Goal: Task Accomplishment & Management: Manage account settings

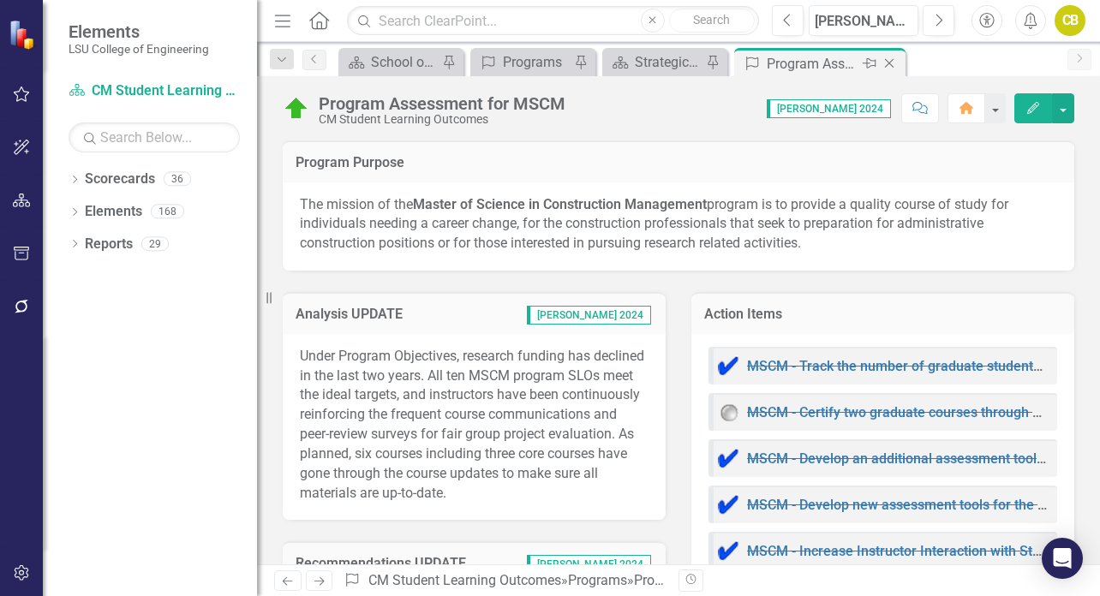
click at [894, 64] on icon "Close" at bounding box center [889, 64] width 17 height 14
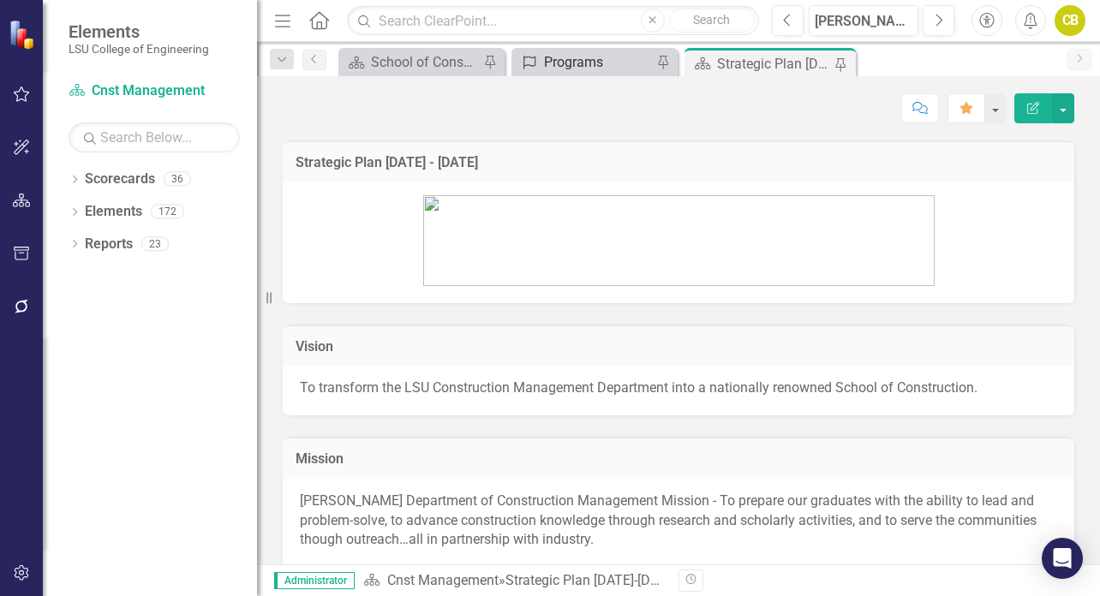
click at [578, 58] on div "Programs" at bounding box center [598, 61] width 108 height 21
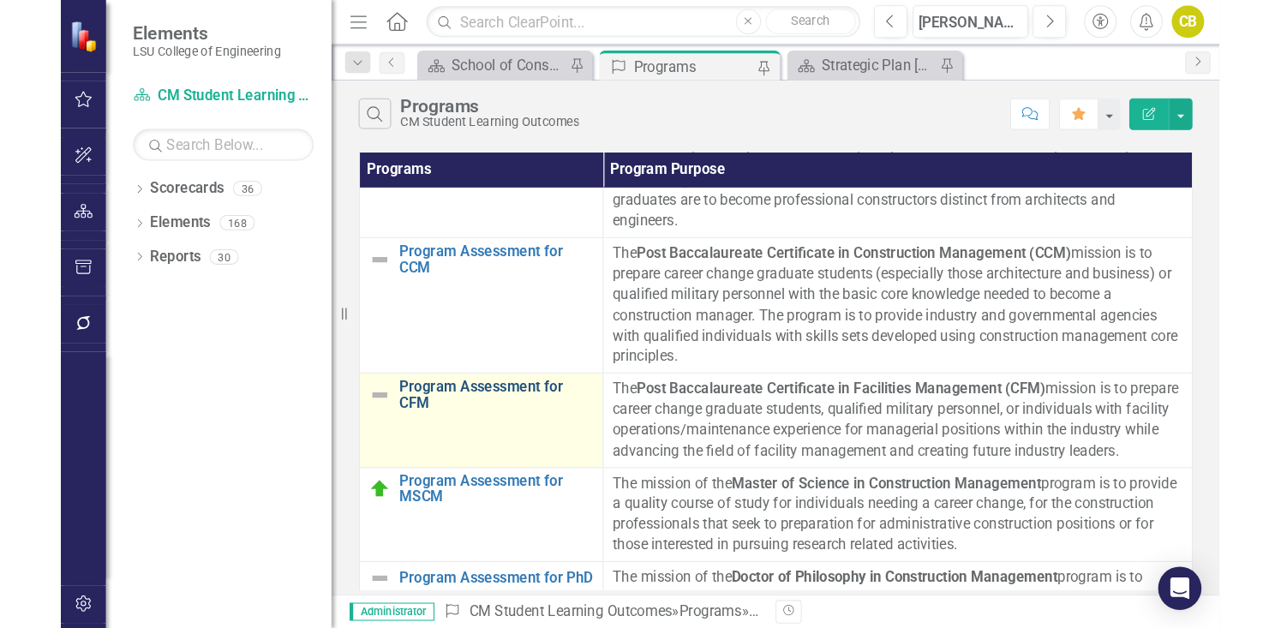
scroll to position [160, 0]
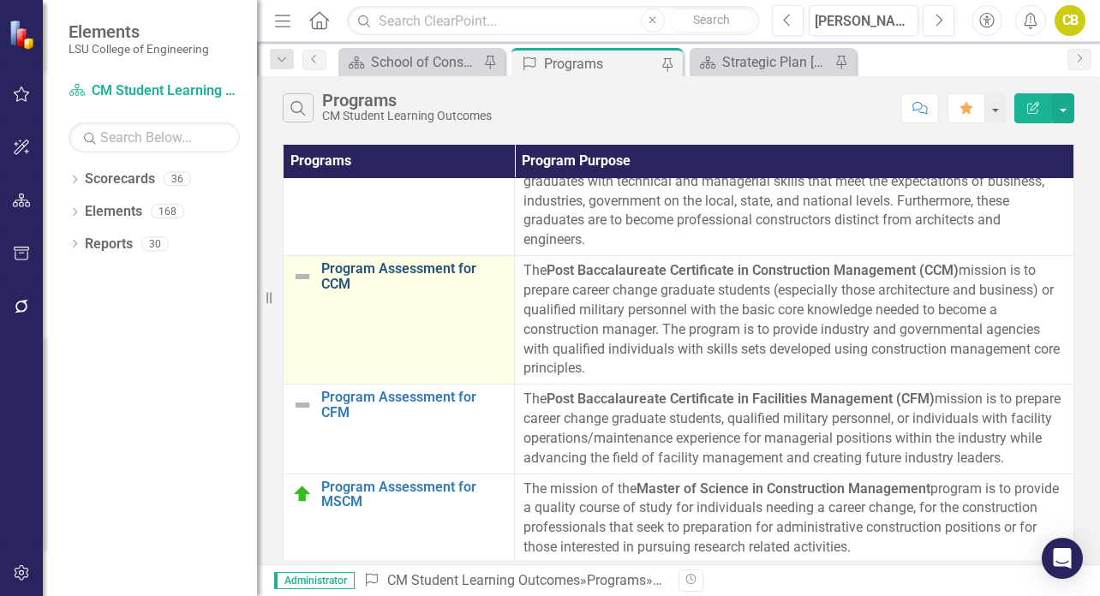
click at [392, 270] on link "Program Assessment for CCM" at bounding box center [413, 276] width 184 height 30
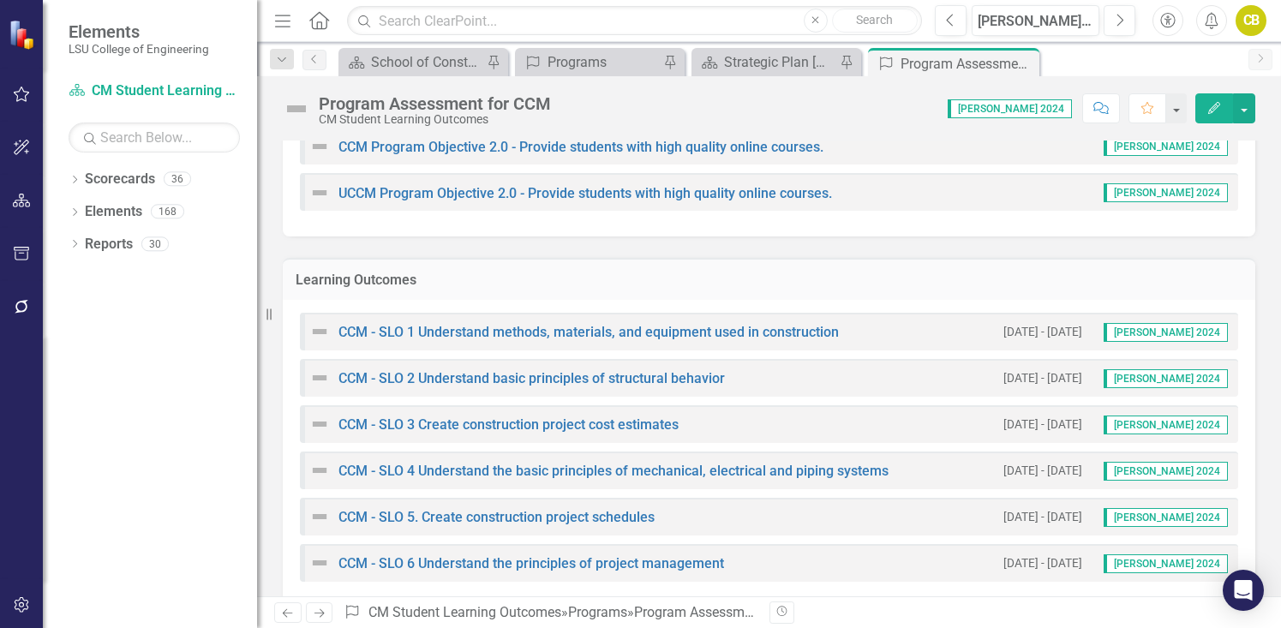
scroll to position [665, 0]
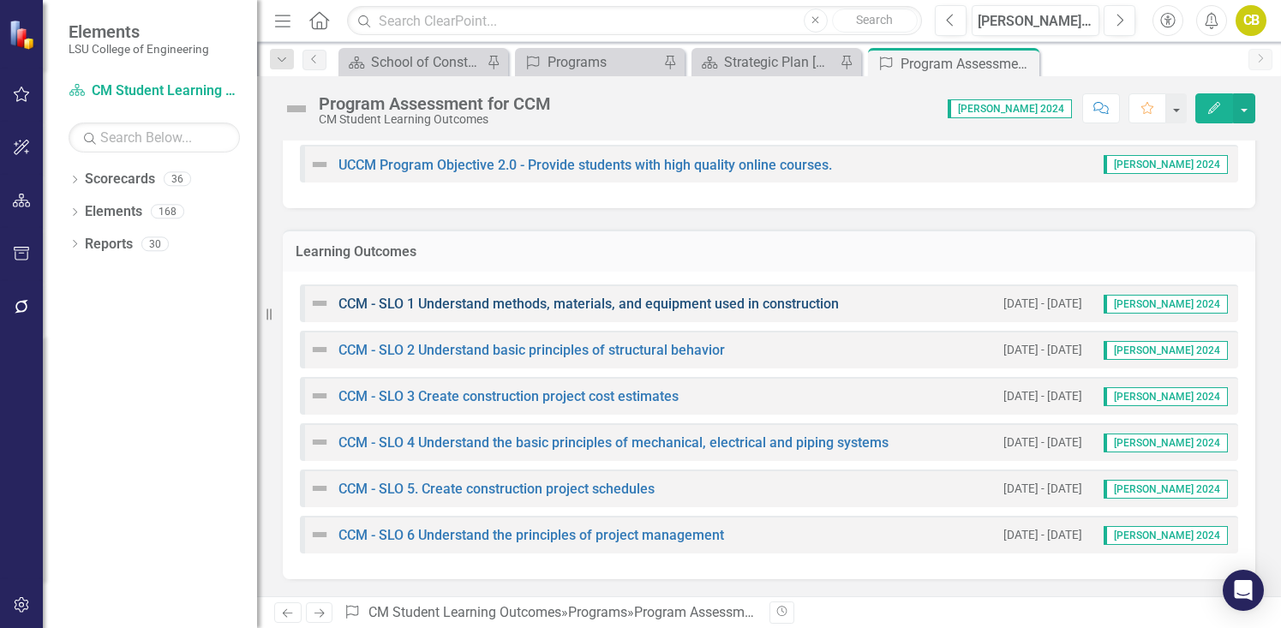
click at [618, 309] on link "CCM - SLO 1 Understand methods, materials, and equipment used in construction" at bounding box center [589, 304] width 501 height 16
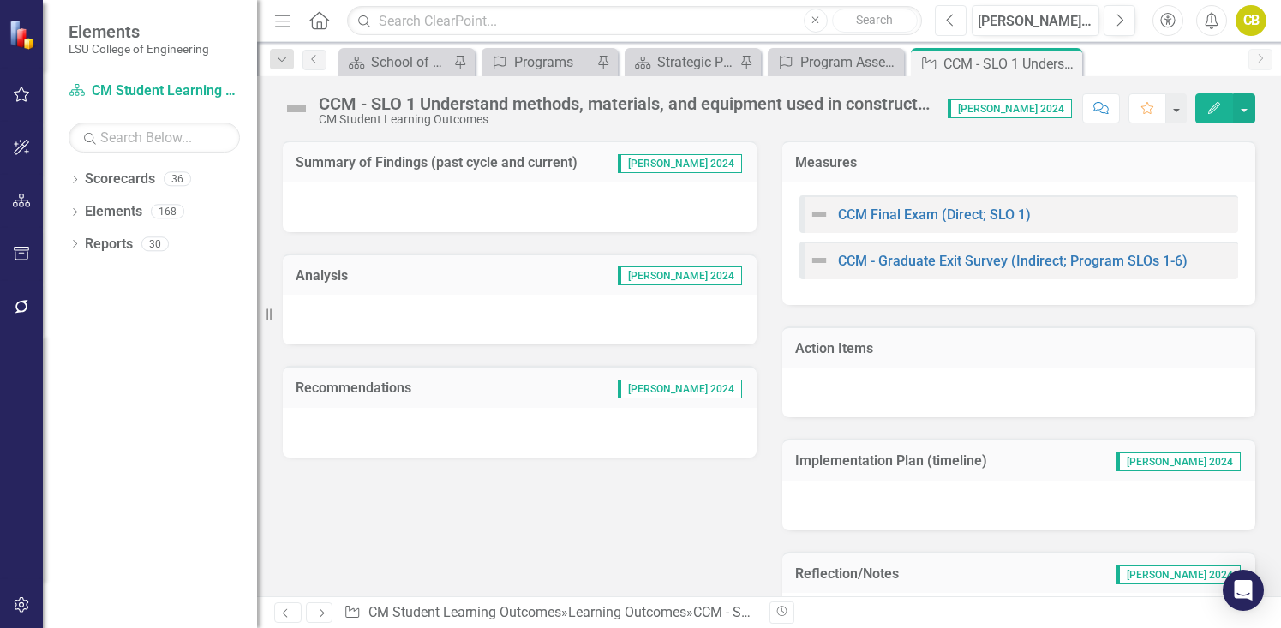
click at [952, 20] on icon "Previous" at bounding box center [950, 20] width 9 height 15
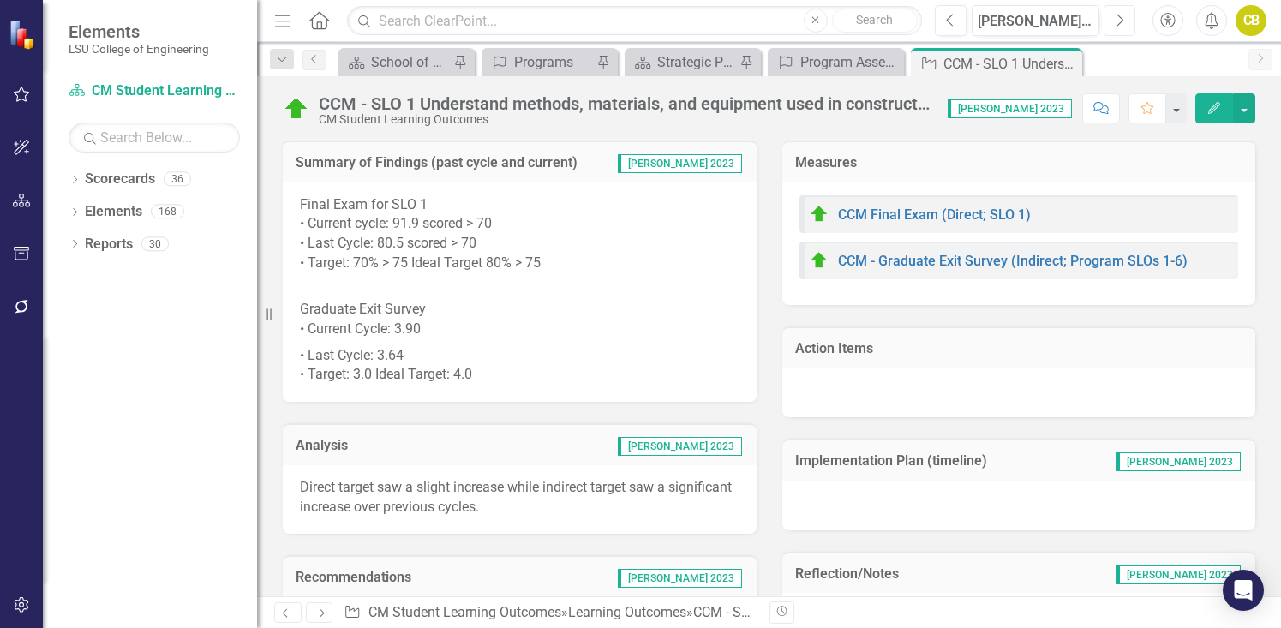
click at [1100, 20] on icon "Next" at bounding box center [1119, 20] width 9 height 15
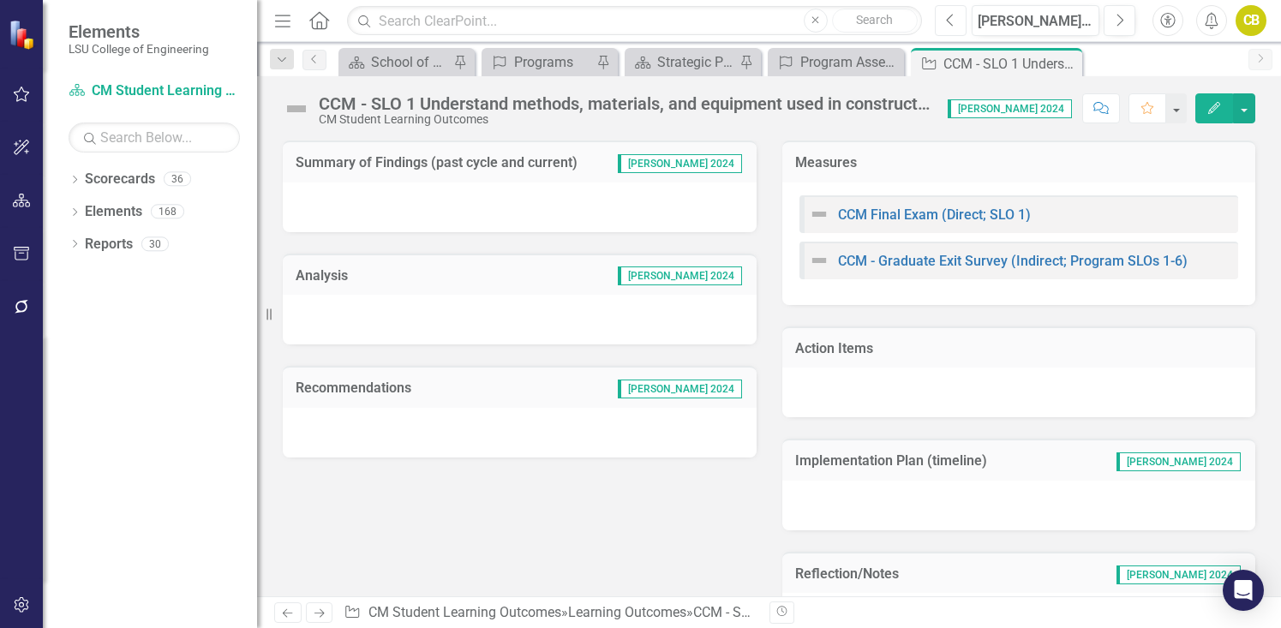
click at [956, 20] on button "Previous" at bounding box center [951, 20] width 32 height 31
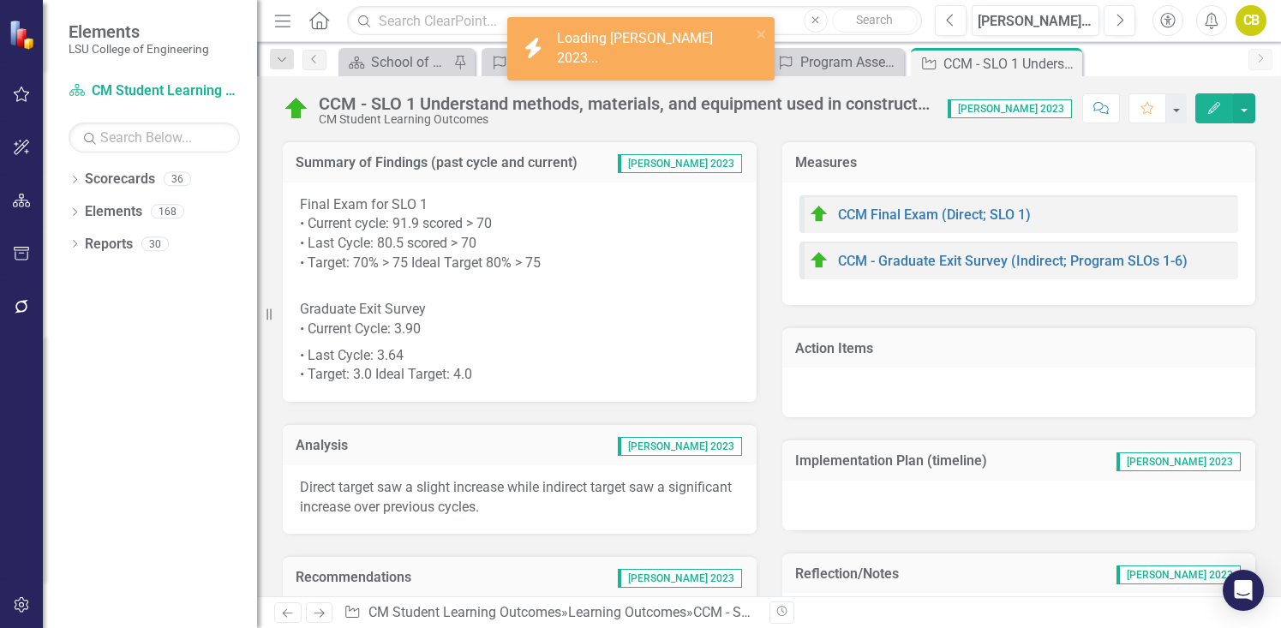
click at [488, 229] on p "Final Exam for SLO 1 • Current cycle: 91.9 scored > 70 • Last Cycle: 80.5 score…" at bounding box center [520, 235] width 440 height 81
click at [295, 159] on div "Summary of Findings (past cycle and current) [PERSON_NAME] 2023" at bounding box center [520, 162] width 474 height 42
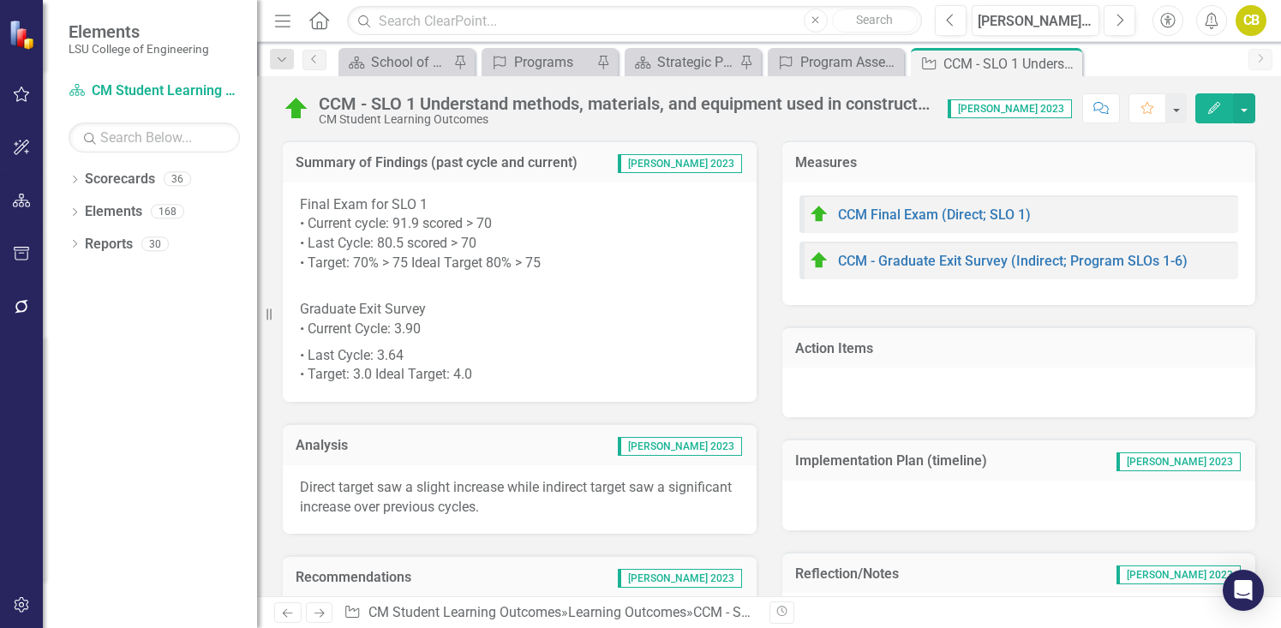
drag, startPoint x: 296, startPoint y: 161, endPoint x: 418, endPoint y: 195, distance: 127.3
click at [418, 195] on div "Summary of Findings (past cycle and current) [PERSON_NAME] 2023 Final Exam for …" at bounding box center [520, 271] width 474 height 261
click at [296, 163] on h3 "Summary of Findings (past cycle and current)" at bounding box center [450, 162] width 309 height 15
click at [354, 161] on h3 "Summary of Findings (past cycle and current)" at bounding box center [450, 162] width 309 height 15
click at [317, 177] on div "Summary of Findings (past cycle and current) [PERSON_NAME] 2023" at bounding box center [520, 162] width 474 height 42
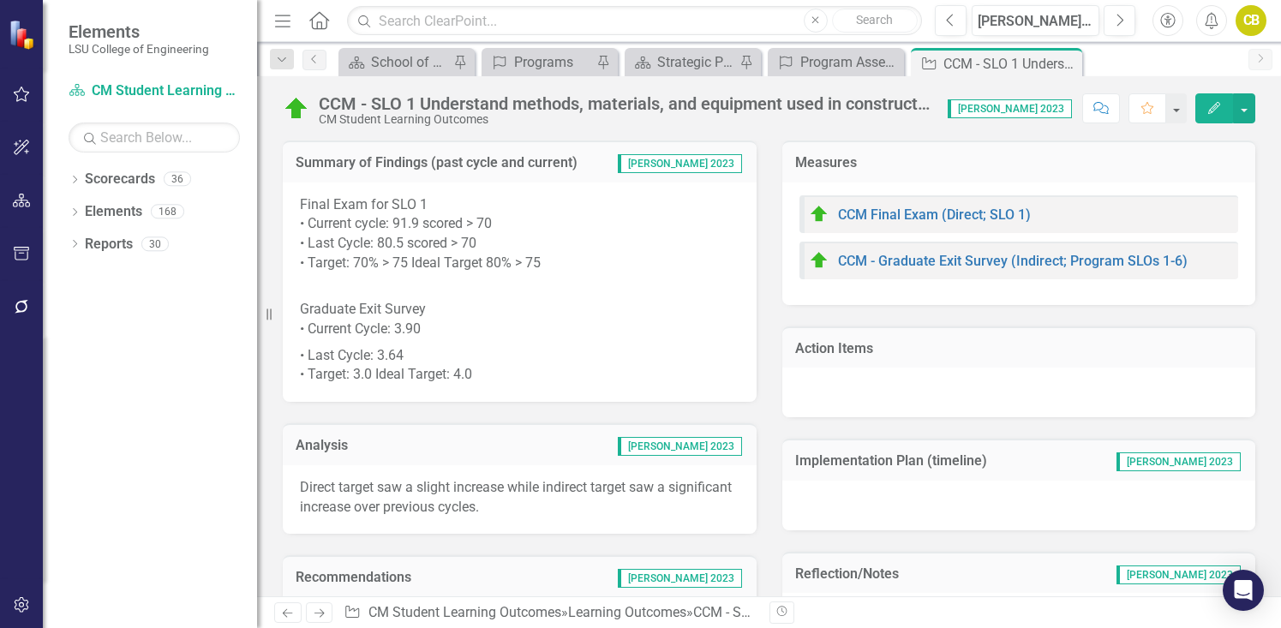
click at [318, 177] on div "Summary of Findings (past cycle and current) [PERSON_NAME] 2023" at bounding box center [520, 162] width 474 height 42
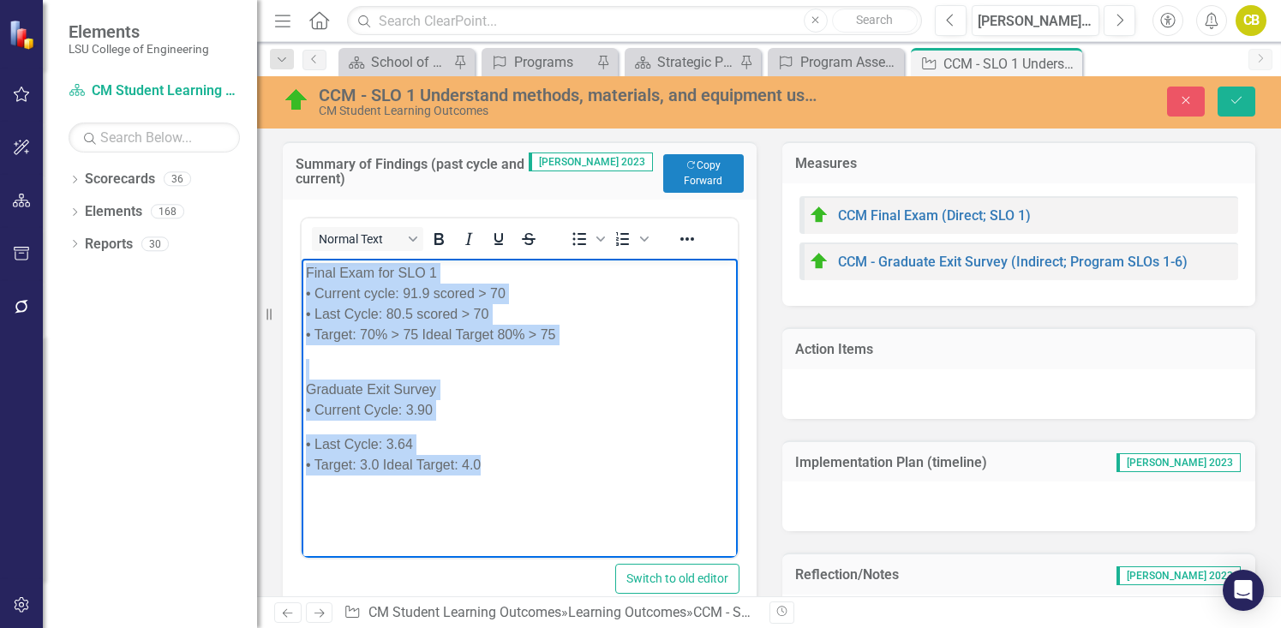
drag, startPoint x: 304, startPoint y: 274, endPoint x: 521, endPoint y: 468, distance: 290.7
click at [521, 468] on body "Final Exam for SLO 1 • Current cycle: 91.9 scored > 70 • Last Cycle: 80.5 score…" at bounding box center [520, 386] width 436 height 257
copy body "Final Exam for SLO 1 • Current cycle: 91.9 scored > 70 • Last Cycle: 80.5 score…"
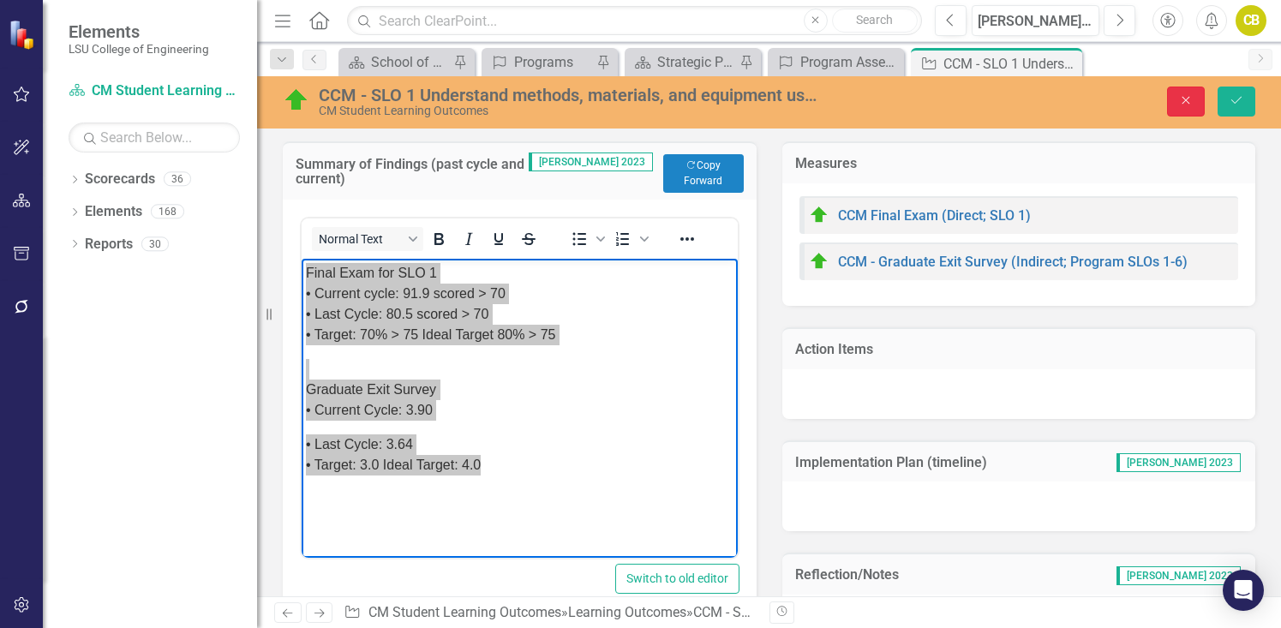
click at [1100, 102] on icon "Close" at bounding box center [1185, 100] width 15 height 12
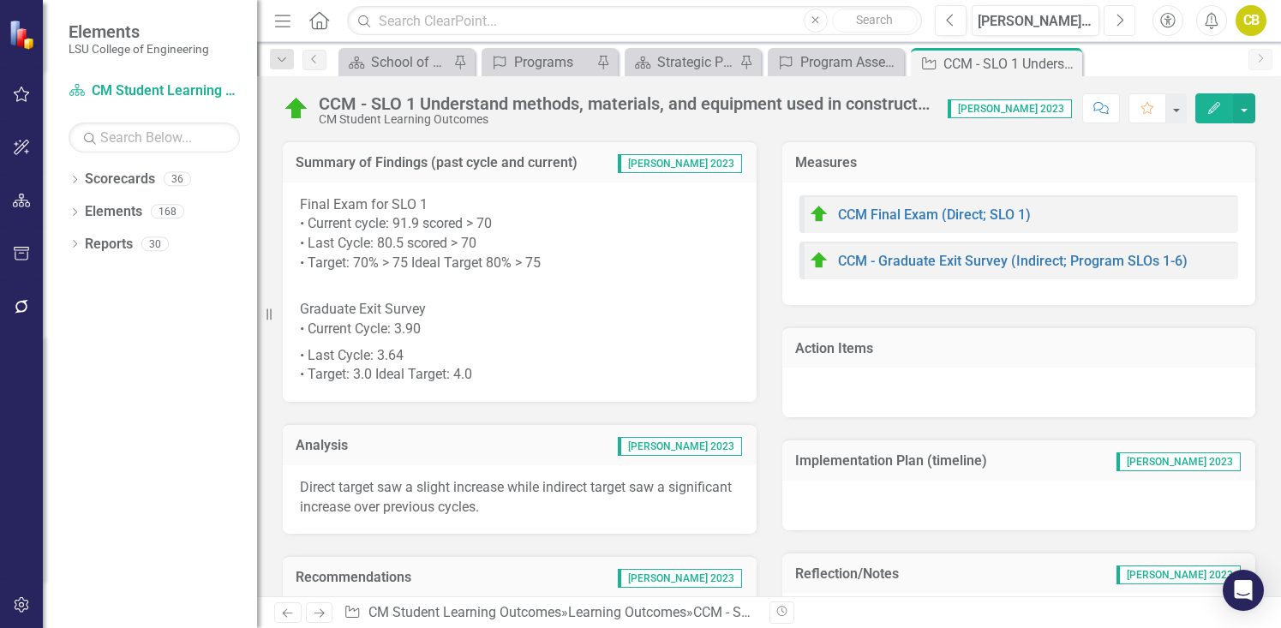
click at [1100, 27] on button "Next" at bounding box center [1120, 20] width 32 height 31
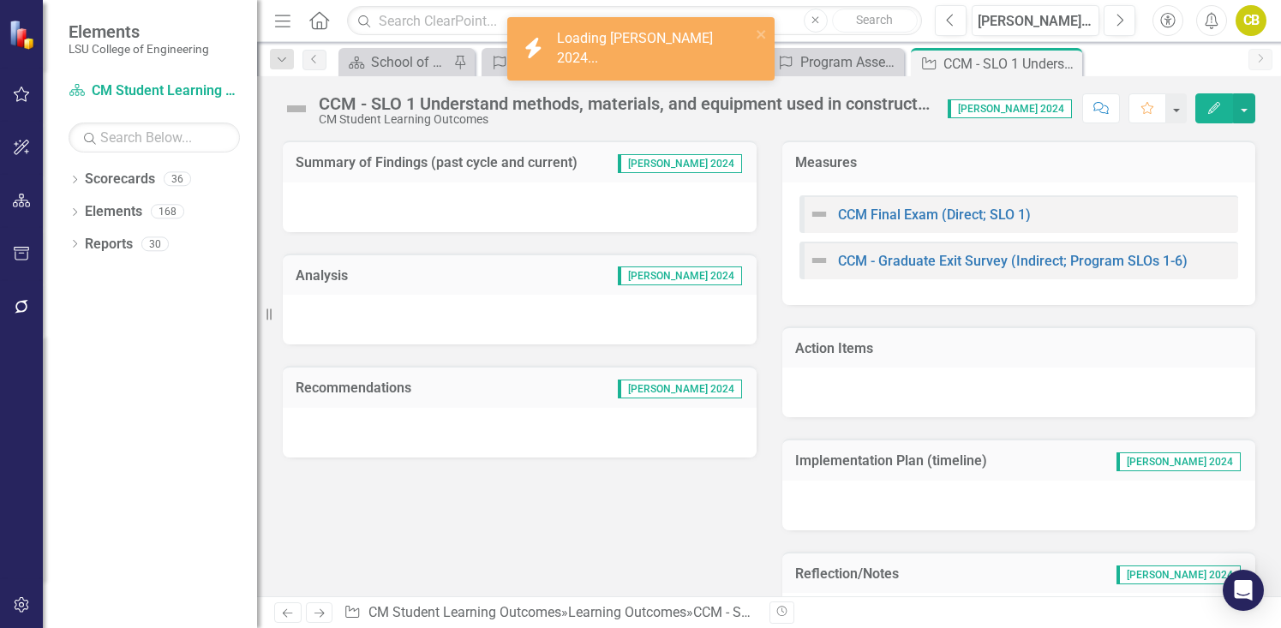
click at [412, 207] on div at bounding box center [520, 208] width 474 height 50
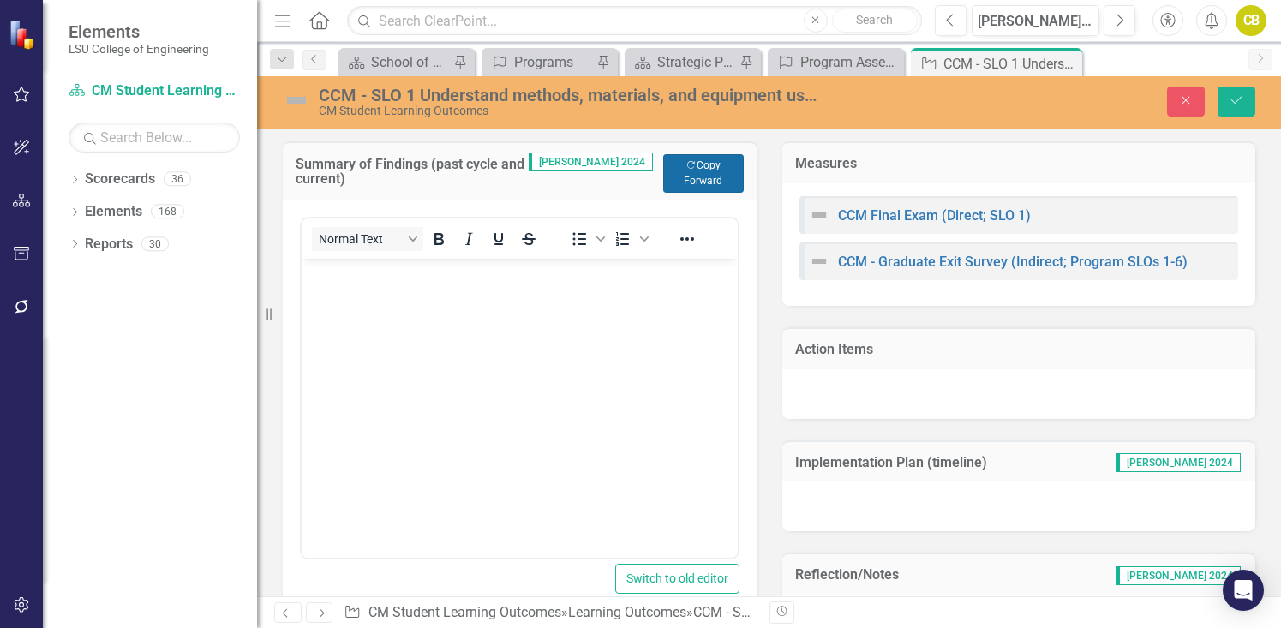
click at [697, 179] on button "Copy Forward Copy Forward" at bounding box center [703, 173] width 81 height 38
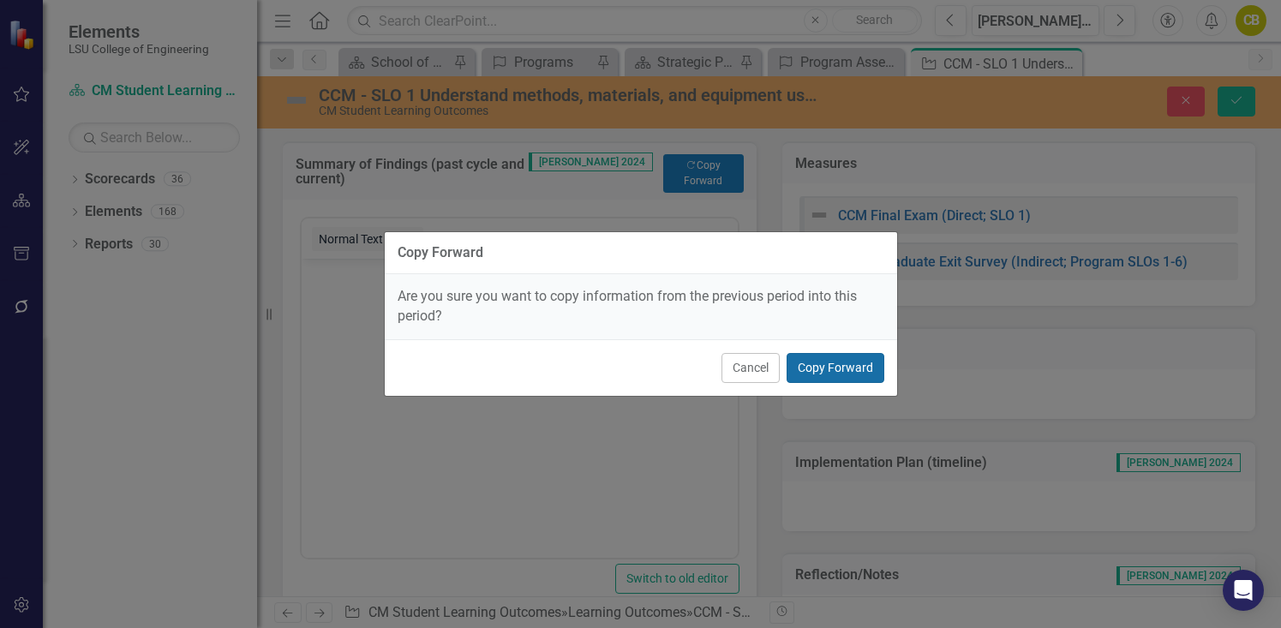
click at [850, 368] on button "Copy Forward" at bounding box center [836, 368] width 98 height 30
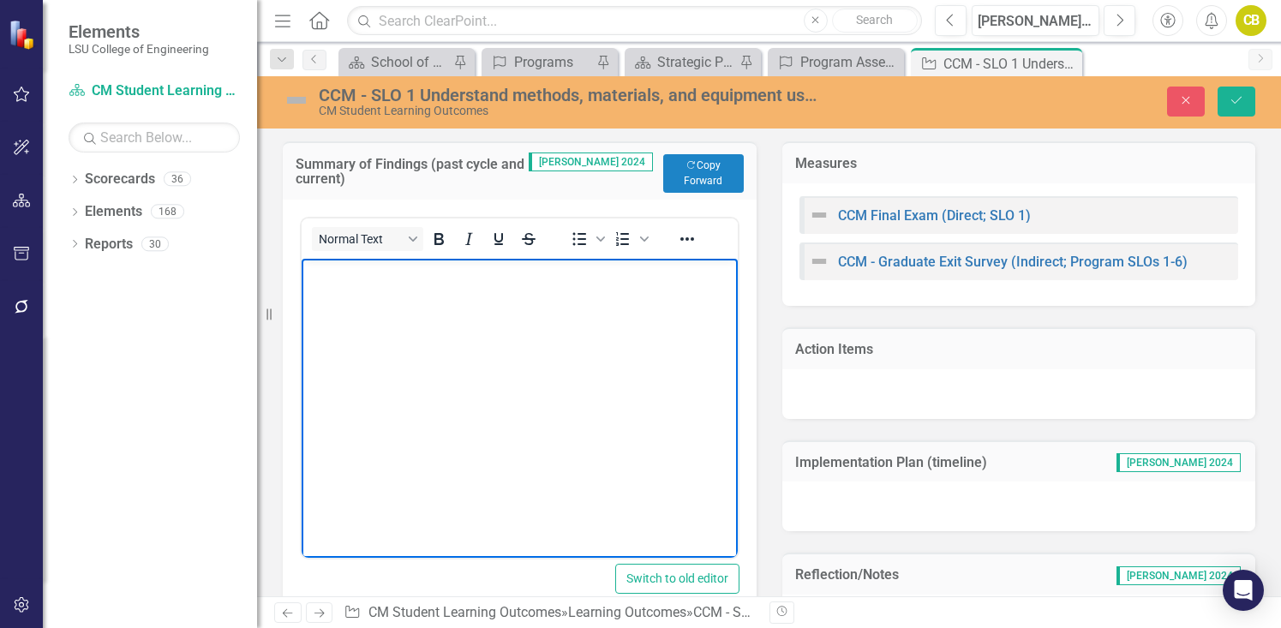
click at [343, 297] on body "Rich Text Area. Press ALT-0 for help." at bounding box center [520, 386] width 436 height 257
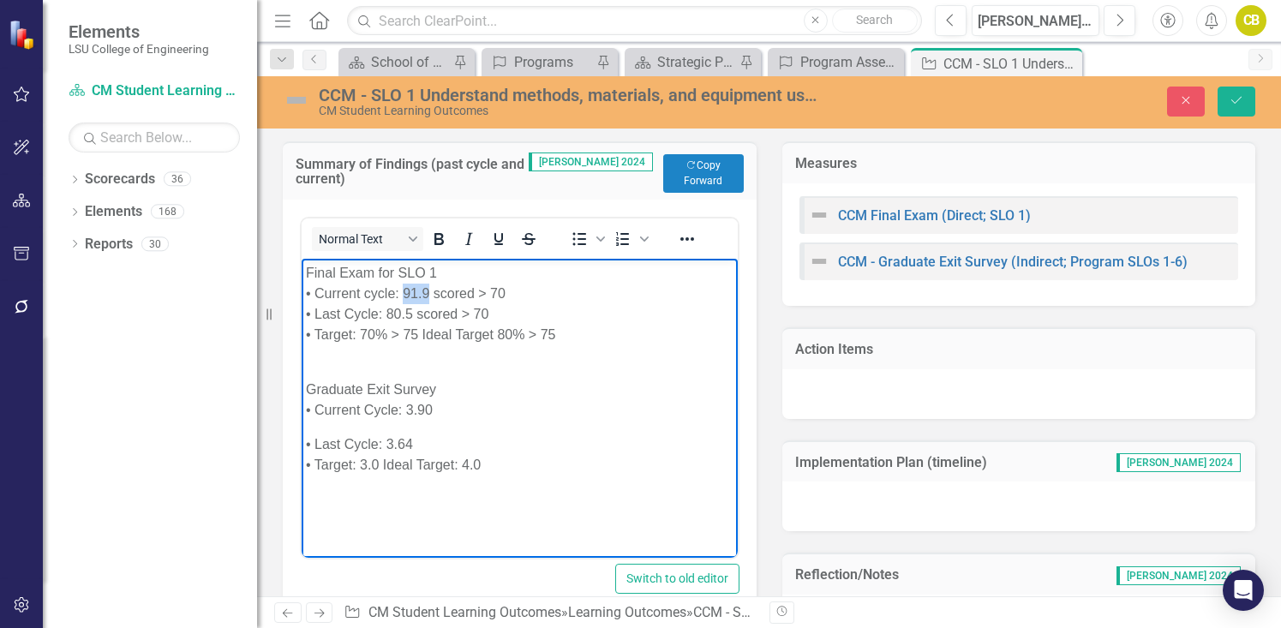
drag, startPoint x: 405, startPoint y: 291, endPoint x: 429, endPoint y: 289, distance: 25.0
click at [429, 289] on p "Final Exam for SLO 1 • Current cycle: 91.9 scored > 70 • Last Cycle: 80.5 score…" at bounding box center [520, 303] width 428 height 82
drag, startPoint x: 388, startPoint y: 312, endPoint x: 411, endPoint y: 309, distance: 23.3
click at [411, 309] on p "Final Exam for SLO 1 • Current cycle: scored > 70 • Last Cycle: 80.5 scored > 7…" at bounding box center [520, 303] width 428 height 82
click at [408, 293] on p "Final Exam for SLO 1 • Current cycle: scored > 70 • Last Cycle: 91.9 scored > 7…" at bounding box center [520, 303] width 428 height 82
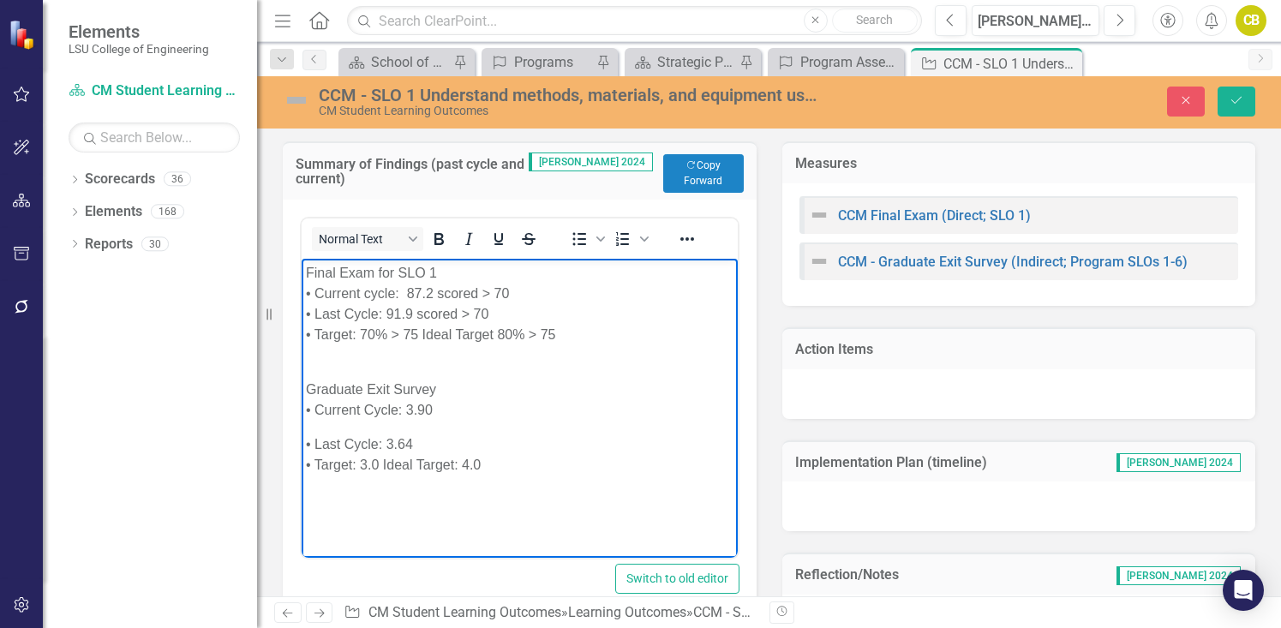
click at [338, 425] on body "Final Exam for SLO 1 • Current cycle: 87.2 scored > 70 • Last Cycle: 91.9 score…" at bounding box center [520, 386] width 436 height 257
click at [326, 429] on body "Final Exam for SLO 1 • Current cycle: 87.2 scored > 70 • Last Cycle: 91.9 score…" at bounding box center [520, 386] width 436 height 257
click at [414, 420] on body "Final Exam for SLO 1 • Current cycle: 87.2 scored > 70 • Last Cycle: 91.9 score…" at bounding box center [520, 386] width 436 height 257
click at [440, 413] on p "Graduate Exit Survey • Current Cycle: 3.90" at bounding box center [520, 389] width 428 height 62
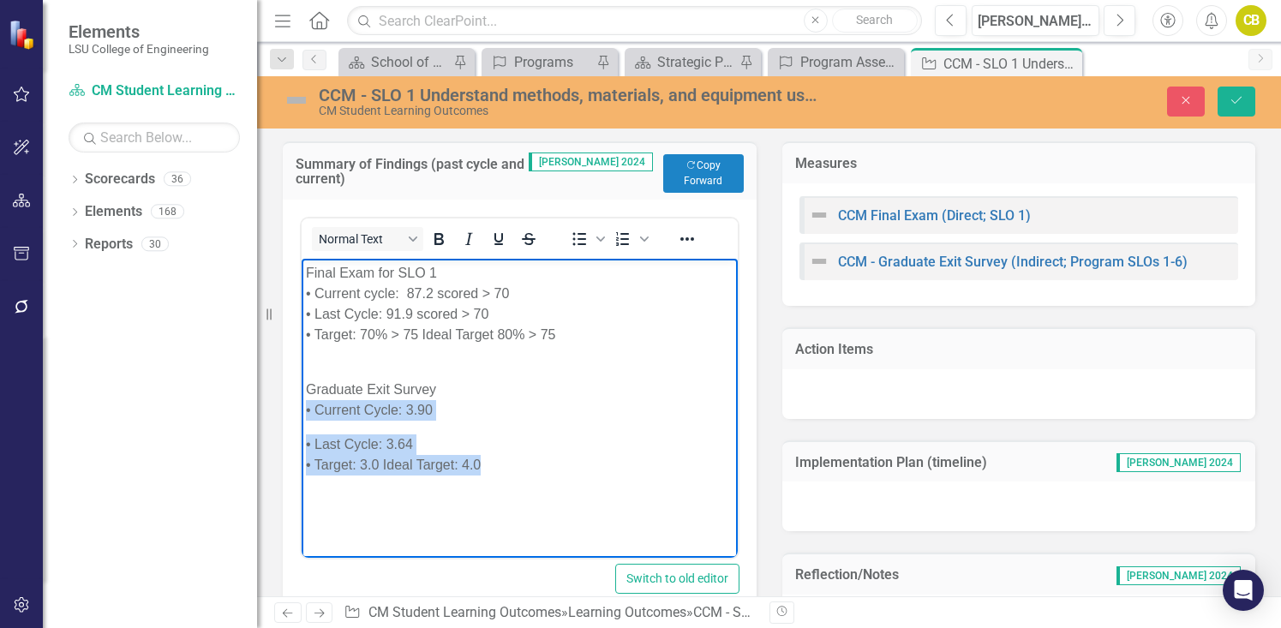
drag, startPoint x: 496, startPoint y: 469, endPoint x: 302, endPoint y: 411, distance: 202.8
click at [302, 411] on body "Final Exam for SLO 1 • Current cycle: 87.2 scored > 70 • Last Cycle: 91.9 score…" at bounding box center [520, 386] width 436 height 257
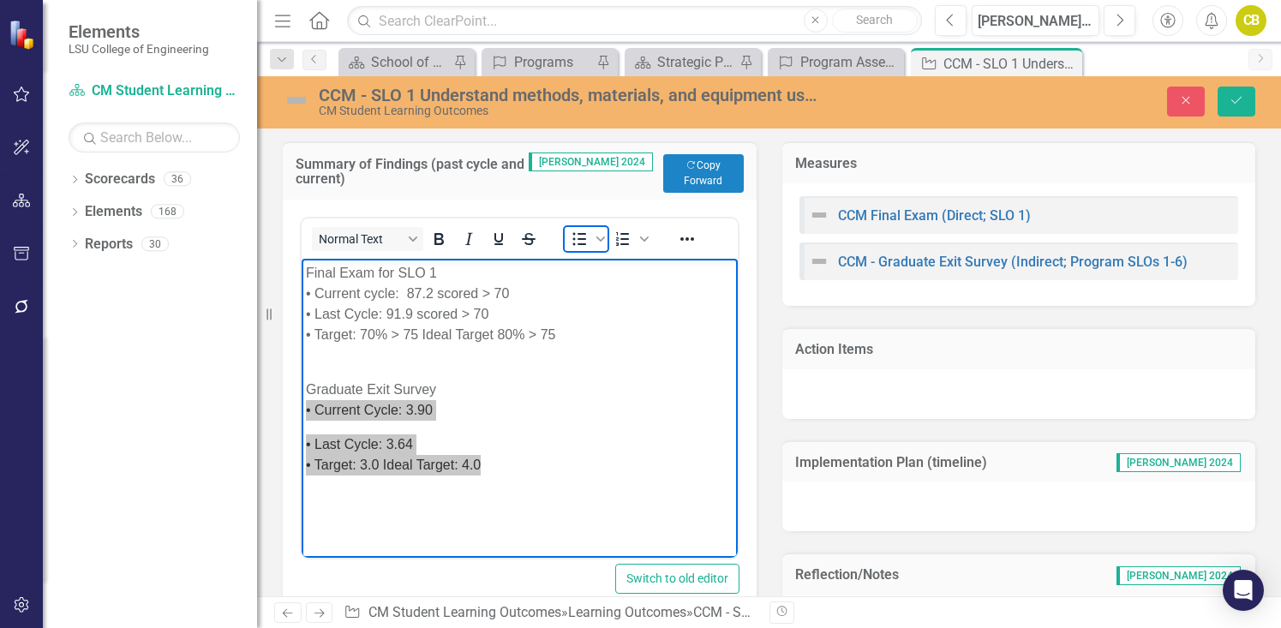
click at [578, 238] on icon "Bullet list" at bounding box center [580, 238] width 14 height 13
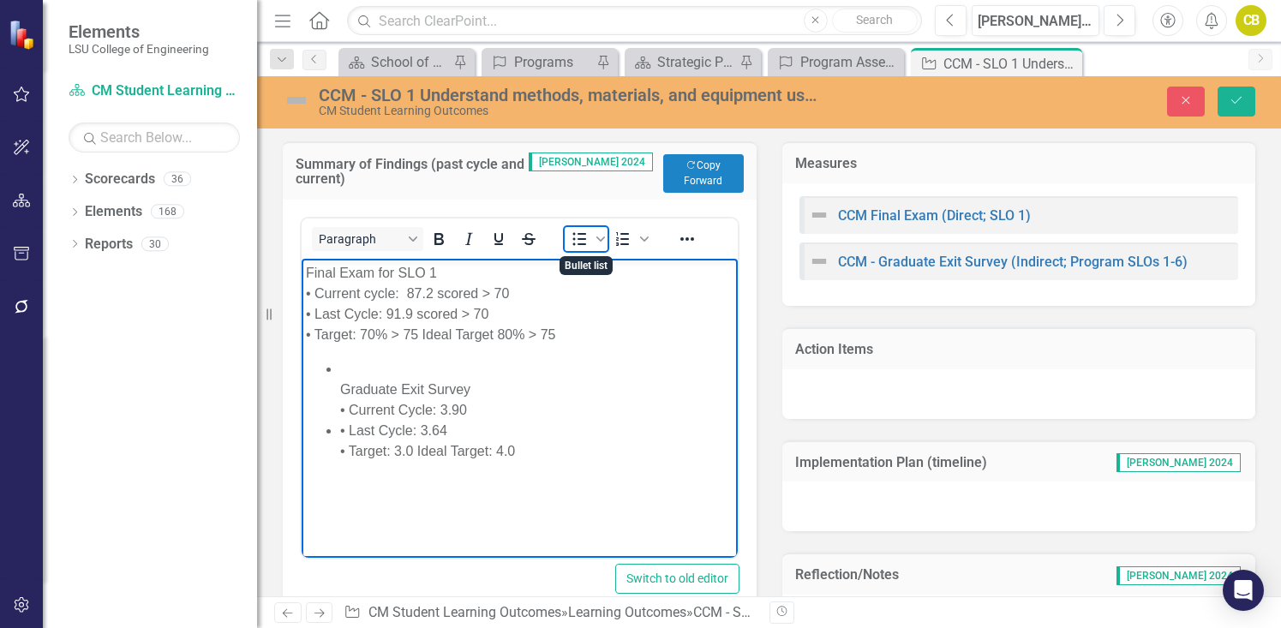
click at [575, 238] on icon "Bullet list" at bounding box center [580, 238] width 14 height 13
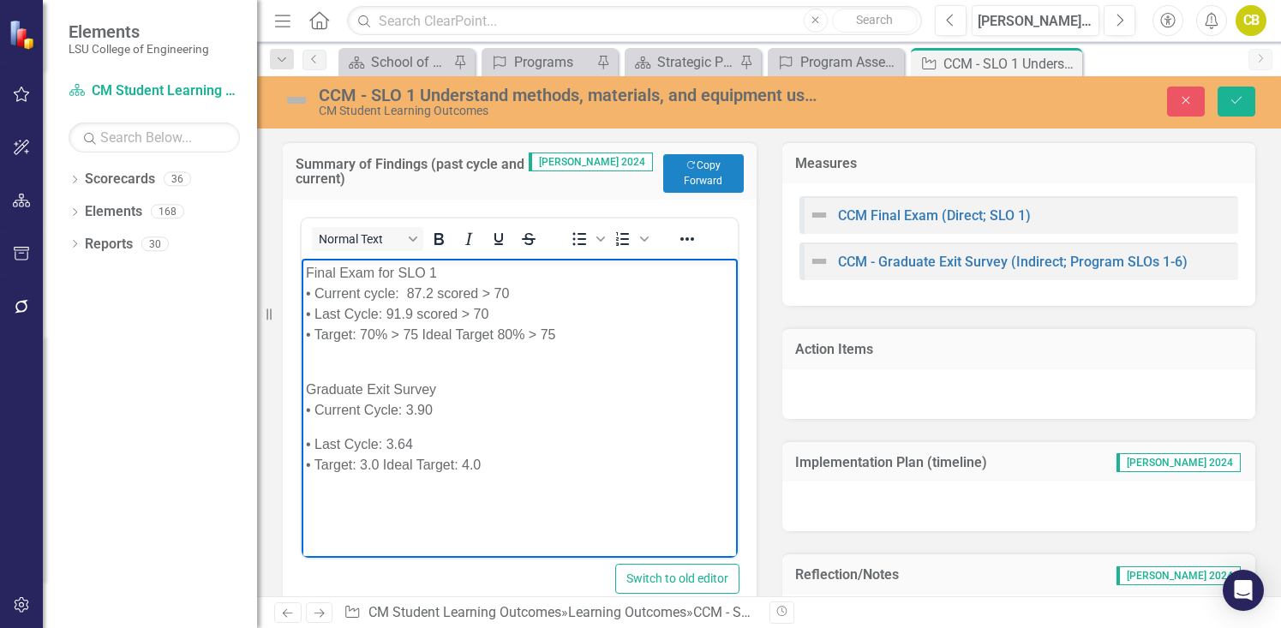
click at [361, 423] on body "Final Exam for SLO 1 • Current cycle: 87.2 scored > 70 • Last Cycle: 91.9 score…" at bounding box center [520, 386] width 436 height 257
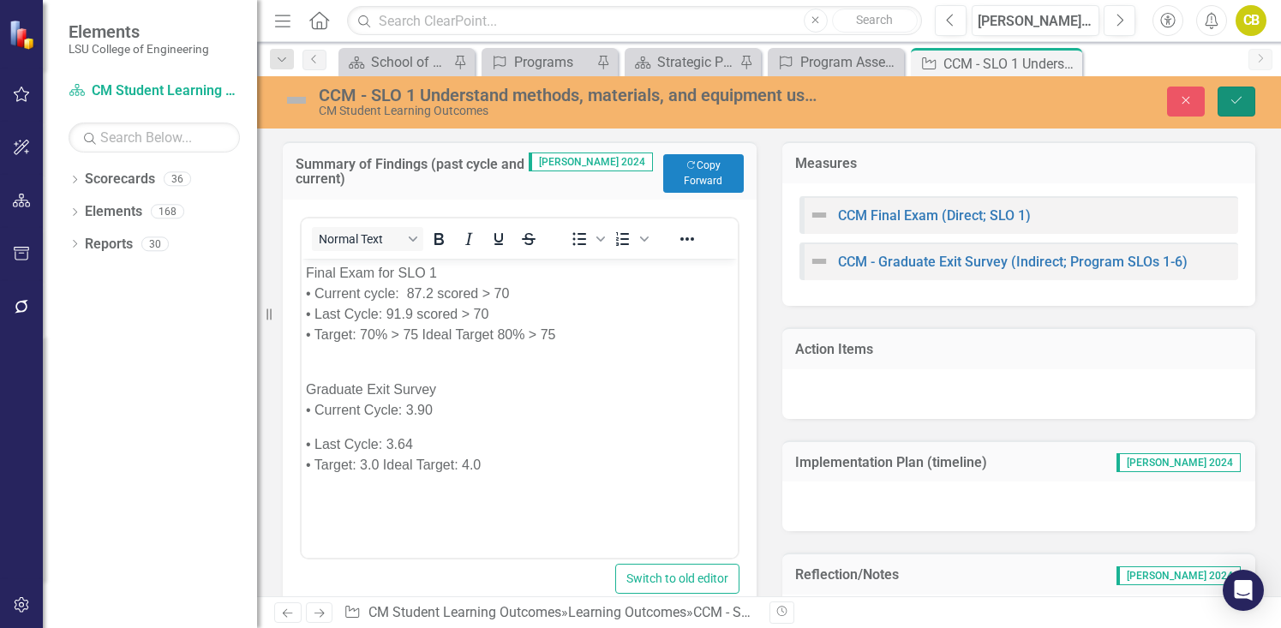
click at [1100, 105] on icon "Save" at bounding box center [1236, 100] width 15 height 12
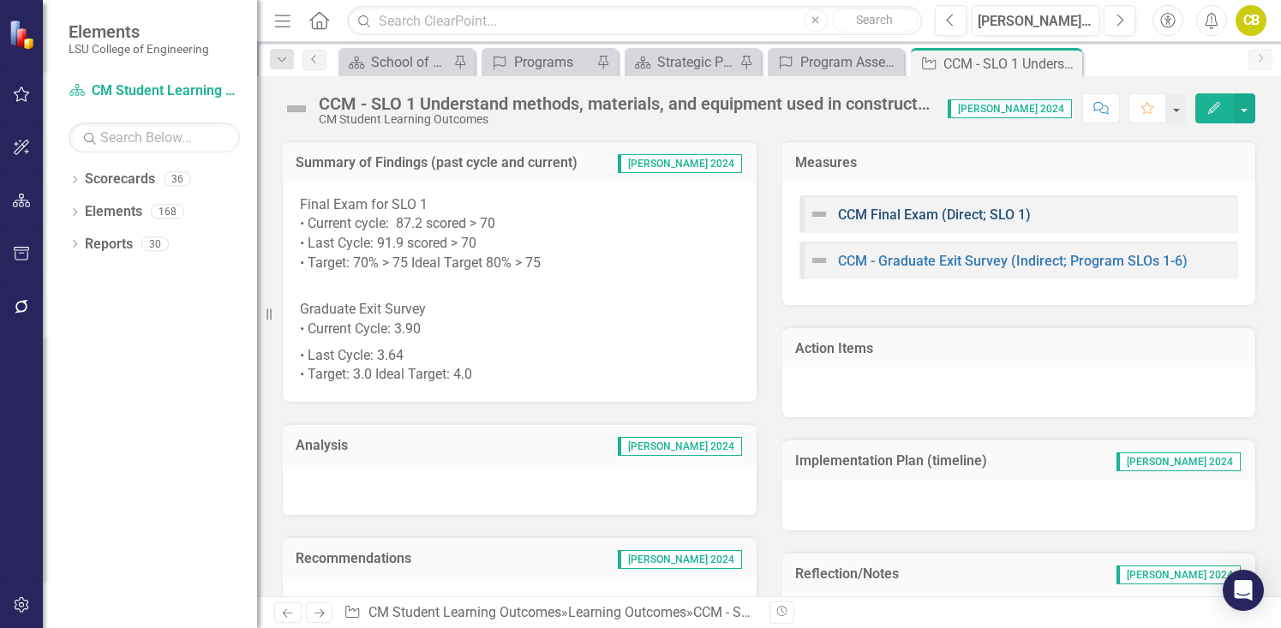
click at [932, 220] on link "CCM Final Exam (Direct; SLO 1)" at bounding box center [934, 215] width 193 height 16
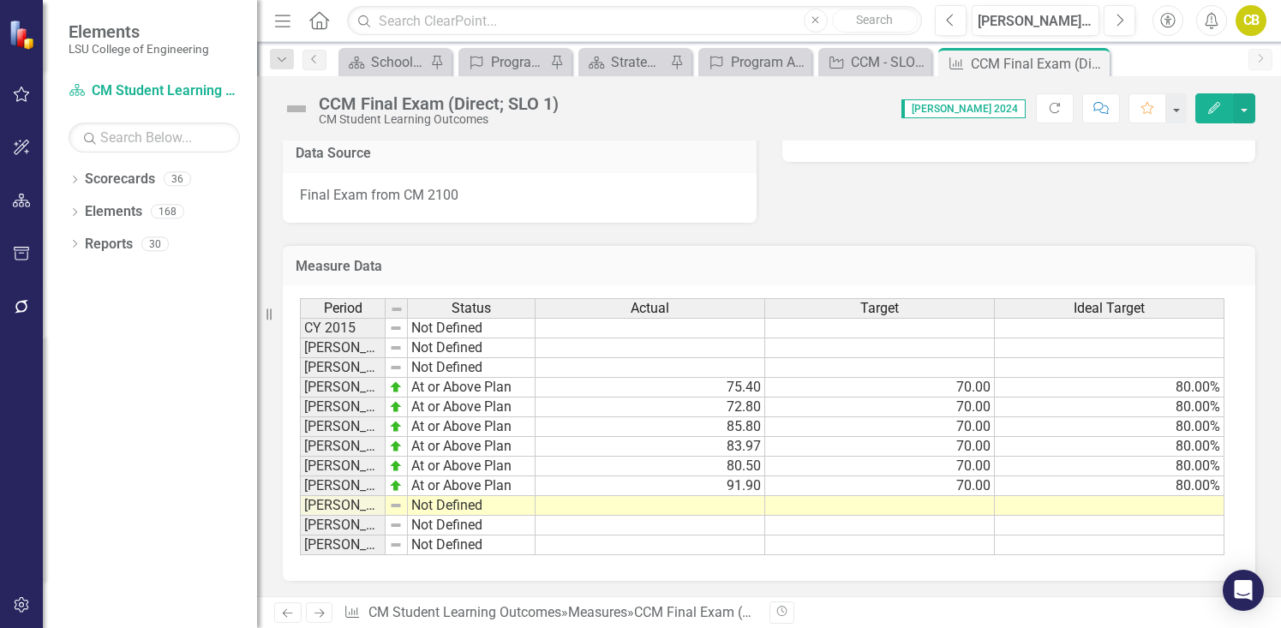
scroll to position [619, 0]
click at [737, 503] on td at bounding box center [651, 505] width 230 height 20
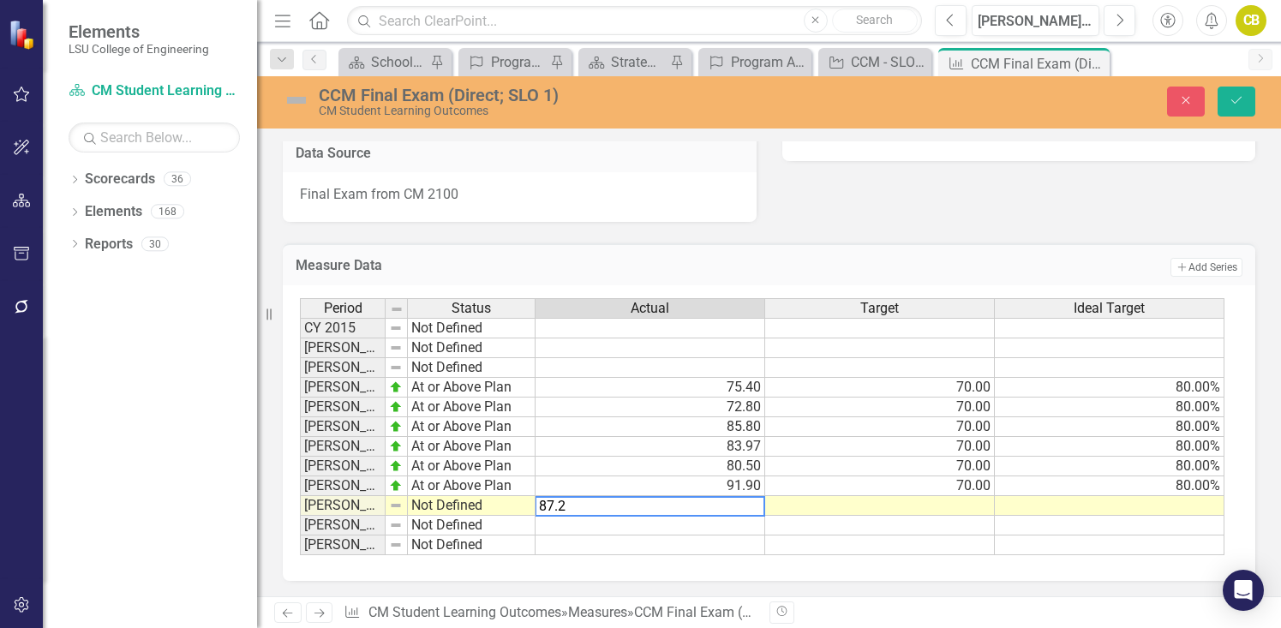
type textarea "87.2"
click at [968, 507] on td at bounding box center [880, 506] width 230 height 20
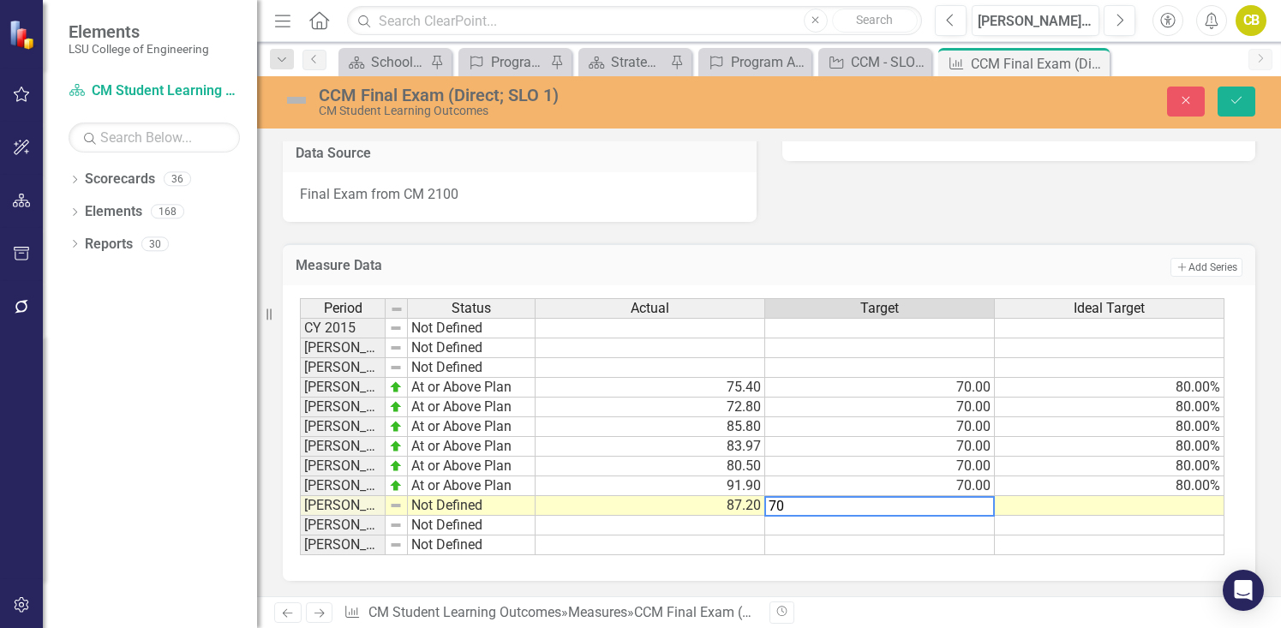
type textarea "70"
click at [1100, 513] on td at bounding box center [1110, 506] width 230 height 20
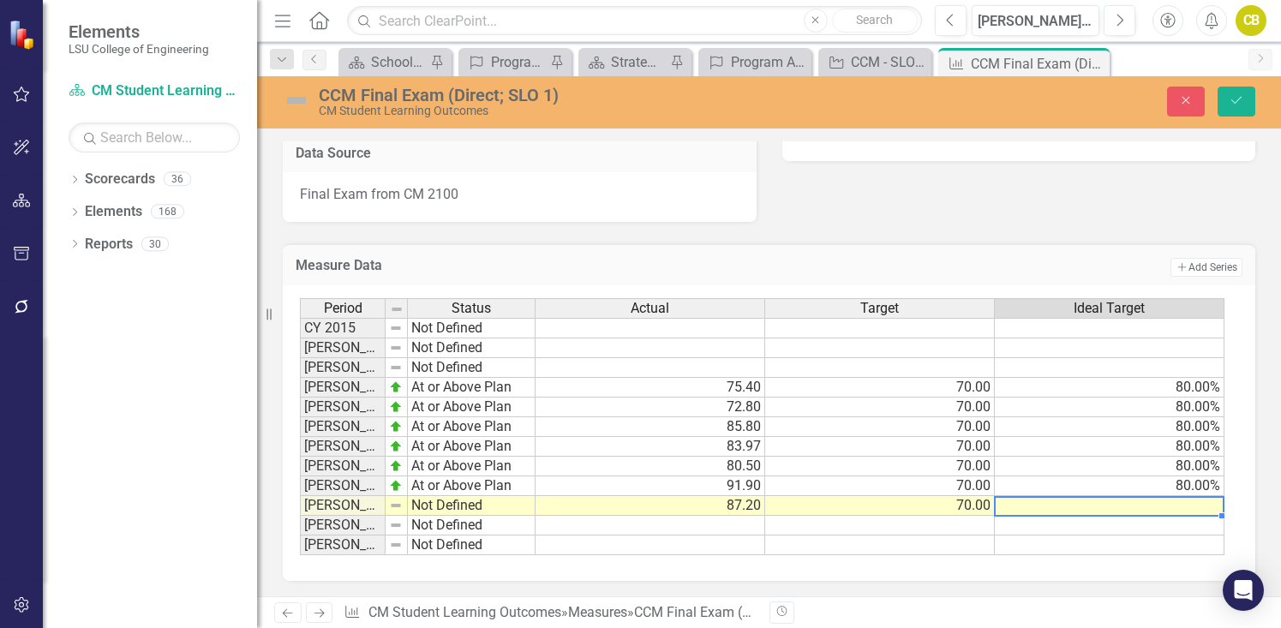
type textarea "80"
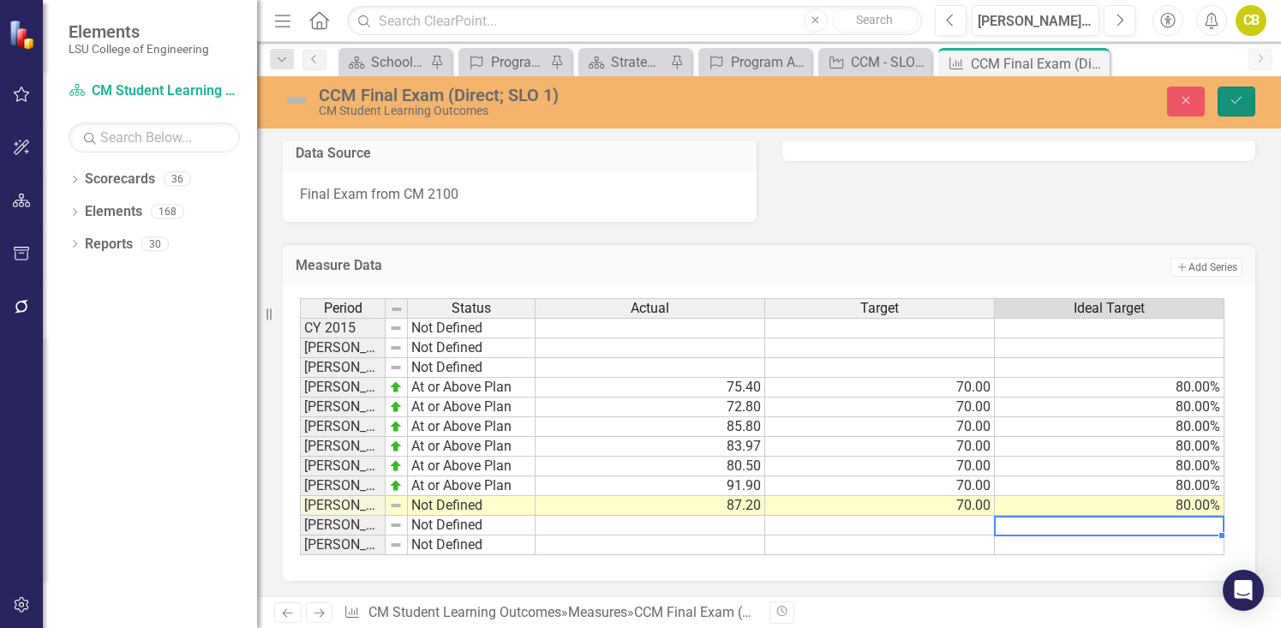
click at [1100, 99] on icon "submit" at bounding box center [1237, 100] width 10 height 7
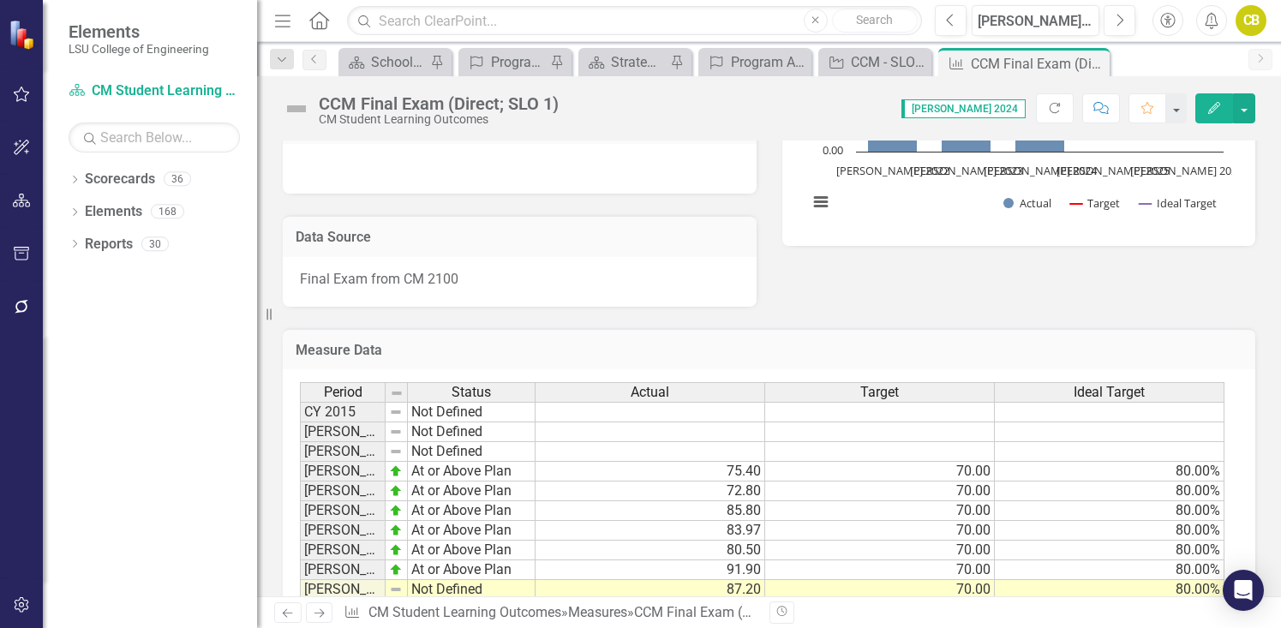
scroll to position [447, 0]
